Goal: Transaction & Acquisition: Purchase product/service

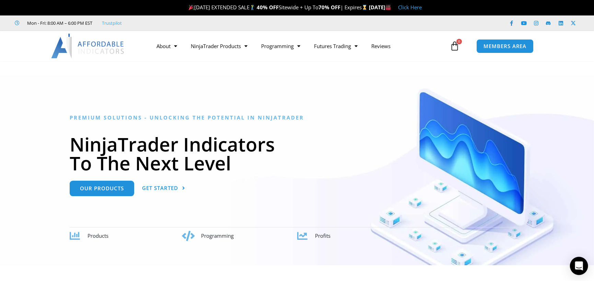
click at [582, 261] on div "Open Intercom Messenger" at bounding box center [579, 266] width 18 height 18
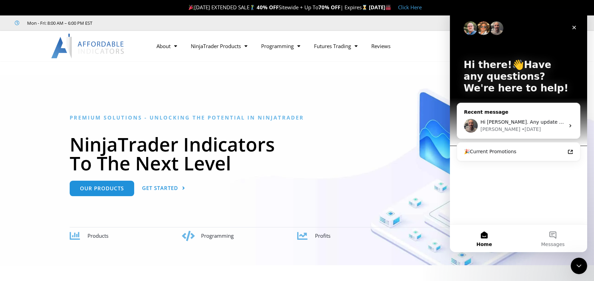
click at [525, 124] on span "Hi Joel. Any update on this?" at bounding box center [528, 121] width 97 height 5
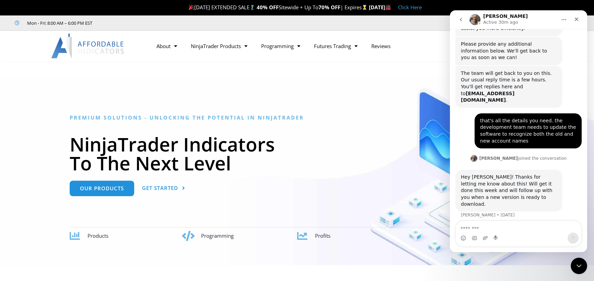
scroll to position [716, 0]
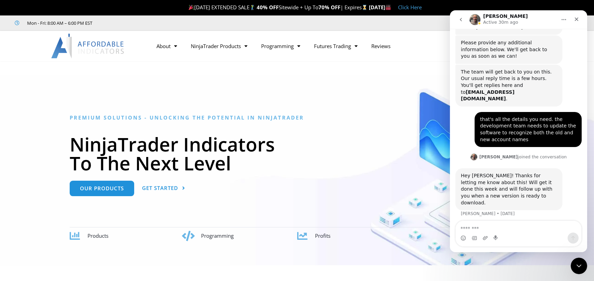
click at [462, 21] on icon "go back" at bounding box center [460, 19] width 5 height 5
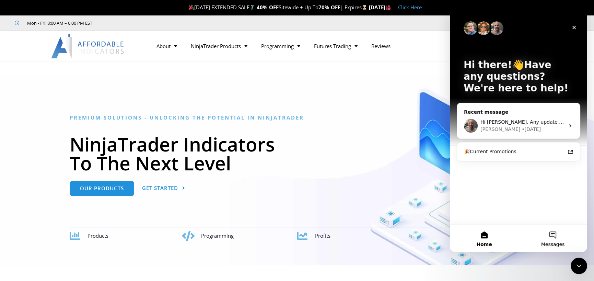
click at [544, 230] on button "Messages" at bounding box center [552, 237] width 69 height 27
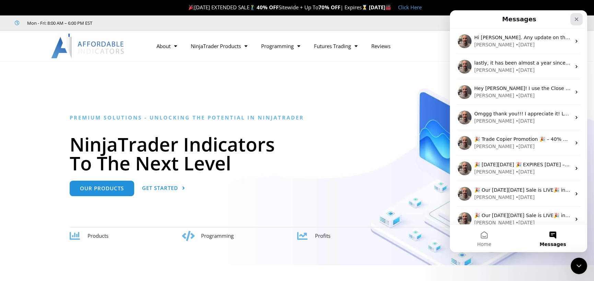
click at [573, 18] on div "Close" at bounding box center [576, 19] width 12 height 12
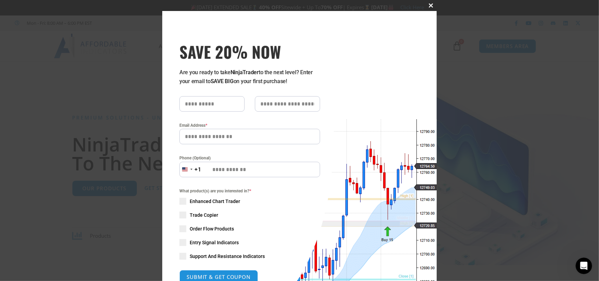
click at [428, 5] on span at bounding box center [431, 5] width 11 height 4
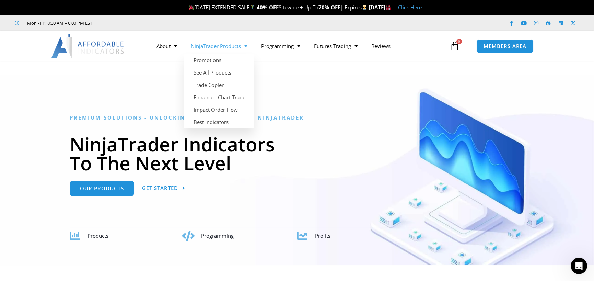
click at [235, 49] on link "NinjaTrader Products" at bounding box center [219, 46] width 70 height 16
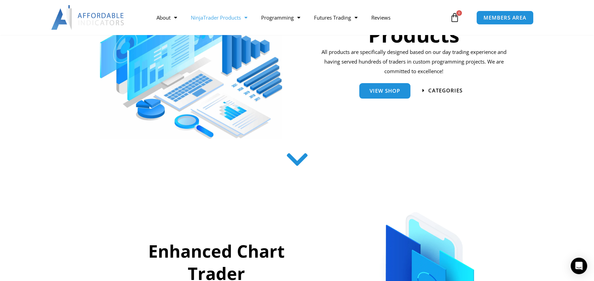
scroll to position [131, 0]
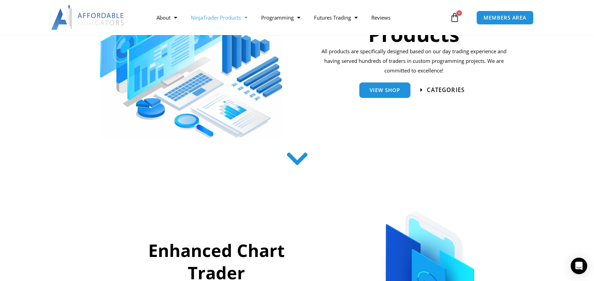
click at [428, 89] on span "categories" at bounding box center [446, 90] width 38 height 6
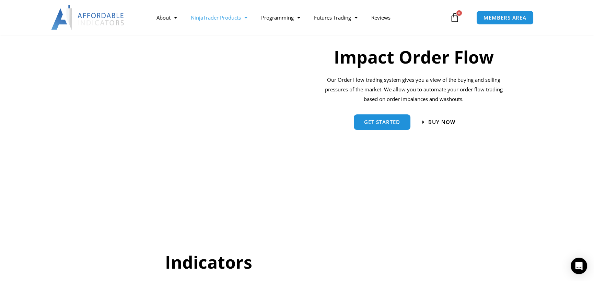
scroll to position [532, 0]
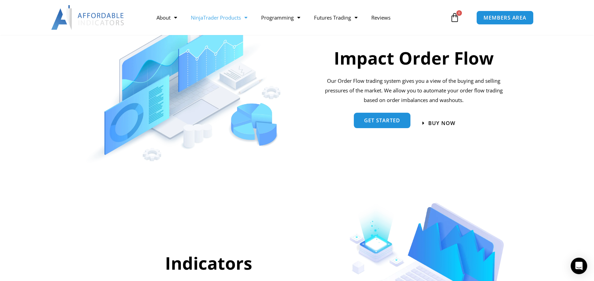
click at [385, 125] on link "Get started" at bounding box center [382, 119] width 57 height 15
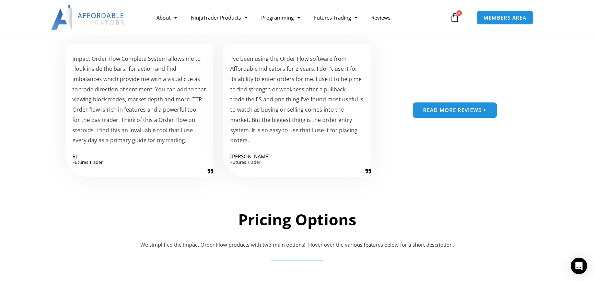
scroll to position [994, 0]
